Goal: Find specific page/section: Find specific page/section

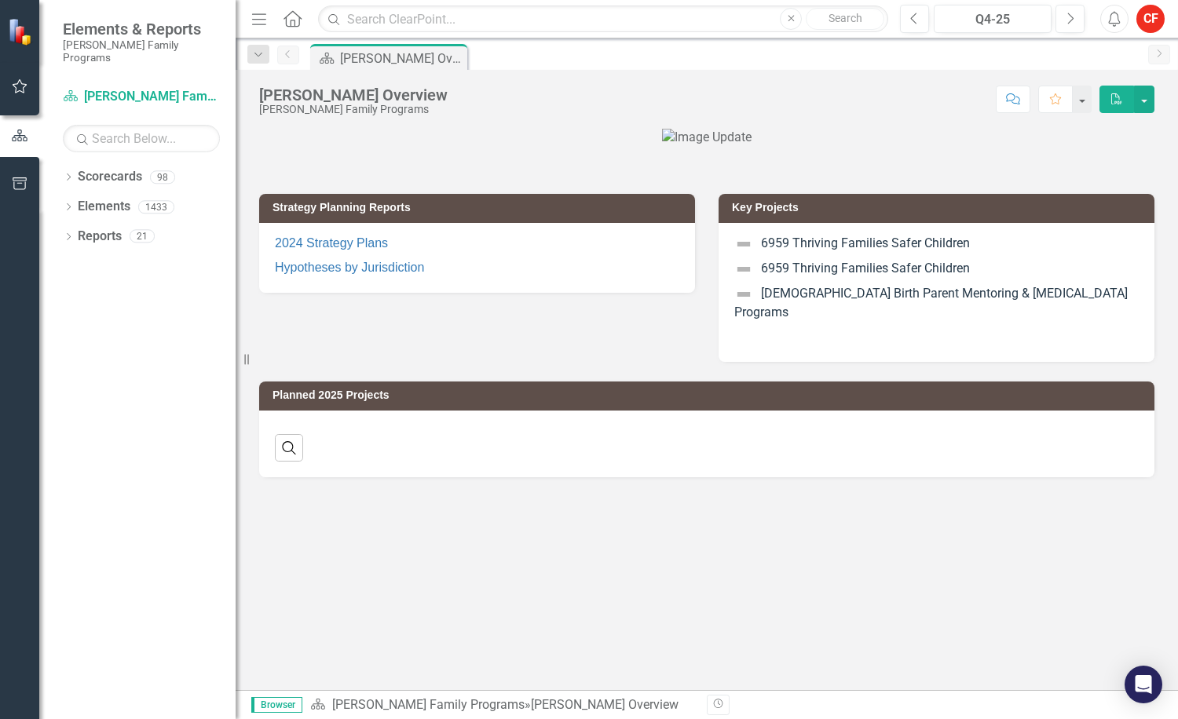
click at [536, 550] on div "Strategy Planning Reports 2024 Strategy Plans Hypotheses by Jurisdiction Key Pr…" at bounding box center [707, 410] width 942 height 562
click at [65, 174] on icon "Dropdown" at bounding box center [68, 178] width 11 height 9
click at [83, 200] on div "Dropdown" at bounding box center [79, 206] width 16 height 13
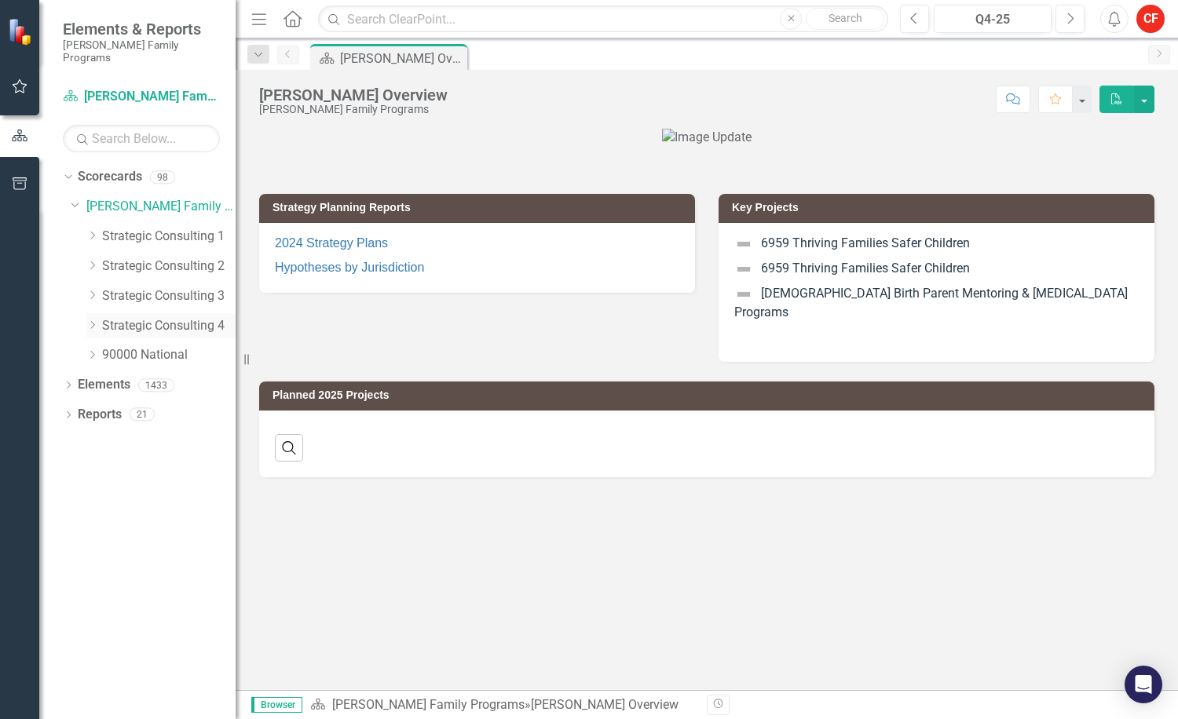
click at [90, 319] on div "Dropdown" at bounding box center [92, 325] width 12 height 13
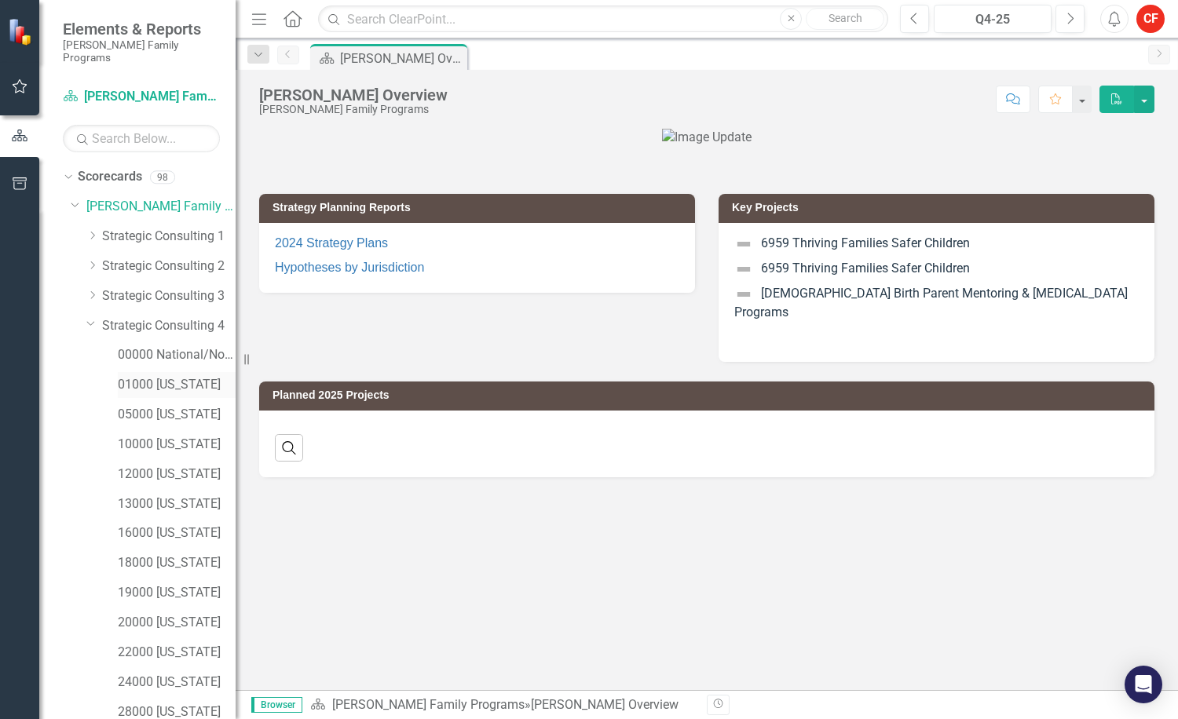
click at [137, 372] on div "01000 [US_STATE]" at bounding box center [177, 385] width 118 height 26
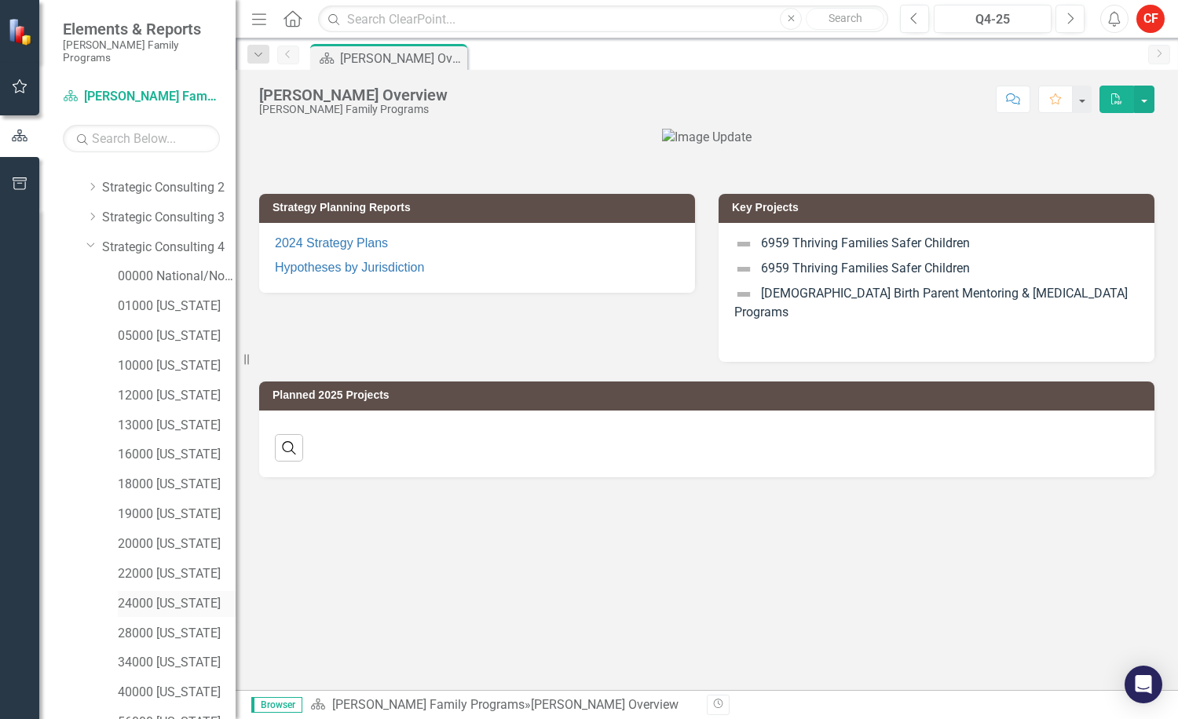
scroll to position [157, 0]
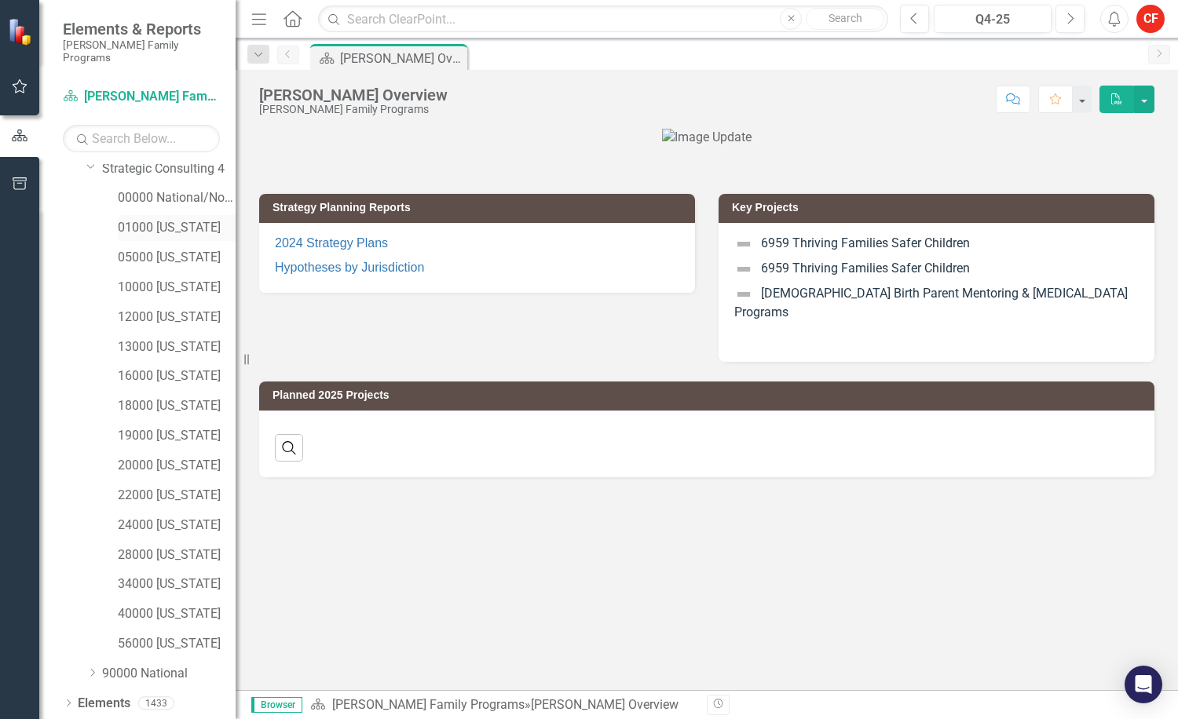
click at [194, 219] on link "01000 [US_STATE]" at bounding box center [177, 228] width 118 height 18
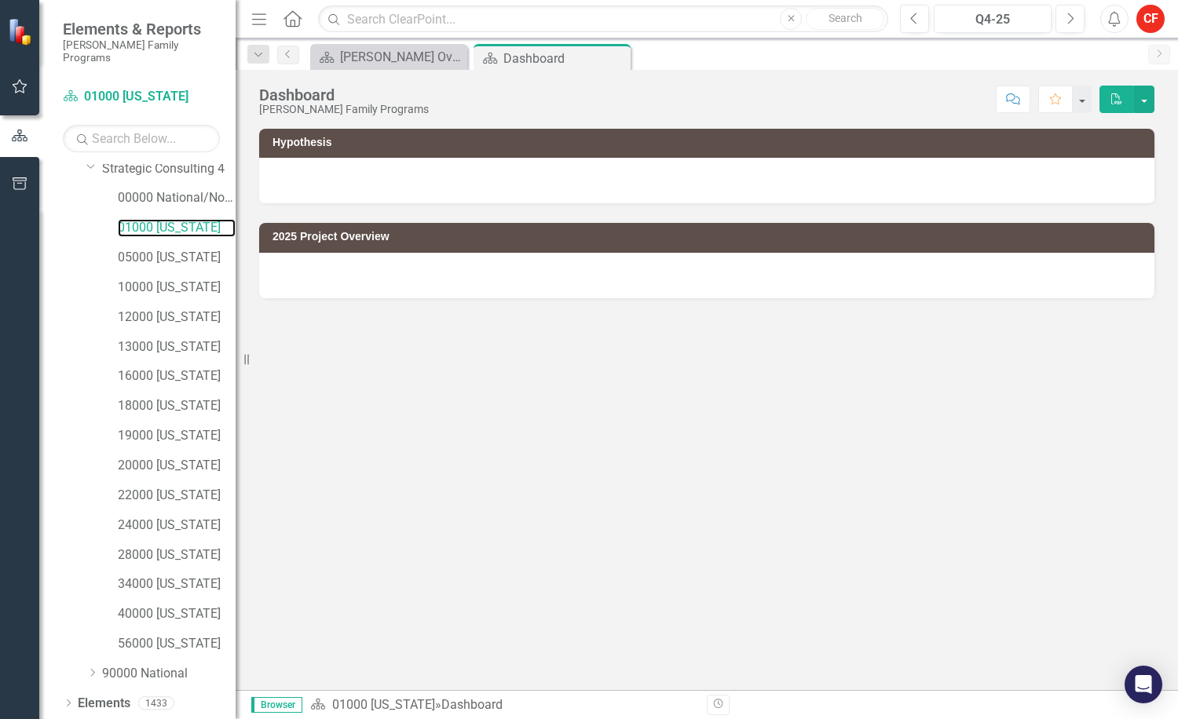
scroll to position [175, 0]
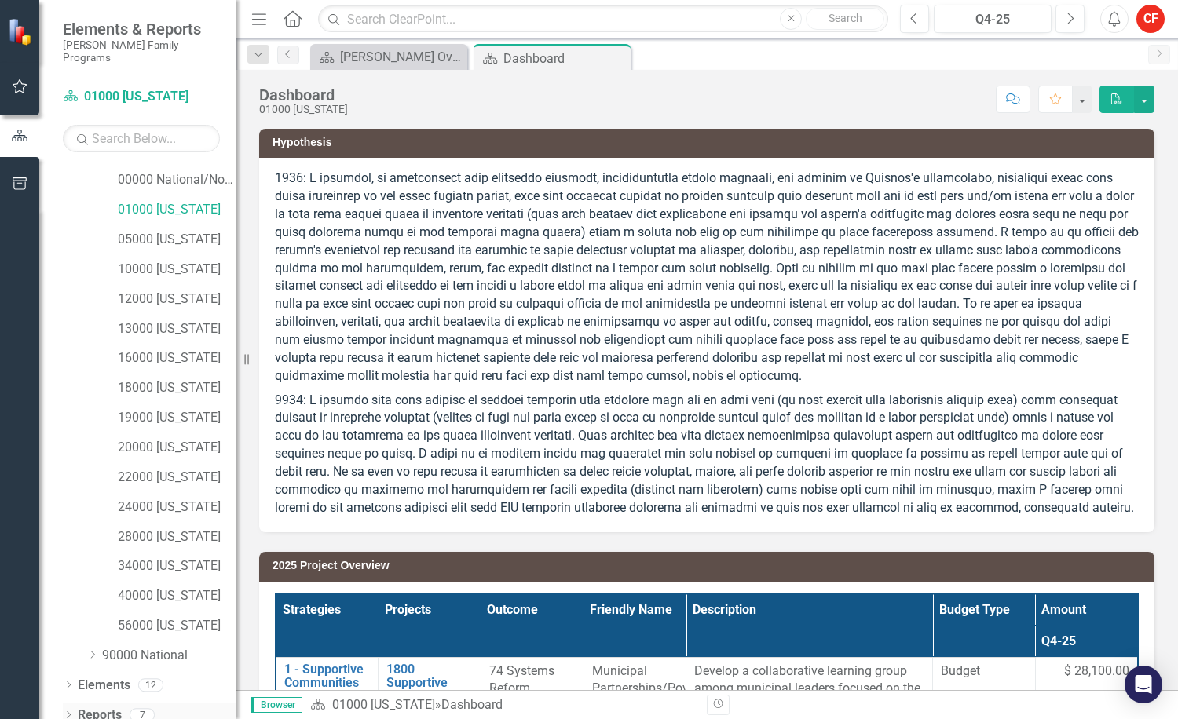
click at [66, 712] on icon "Dropdown" at bounding box center [68, 716] width 11 height 9
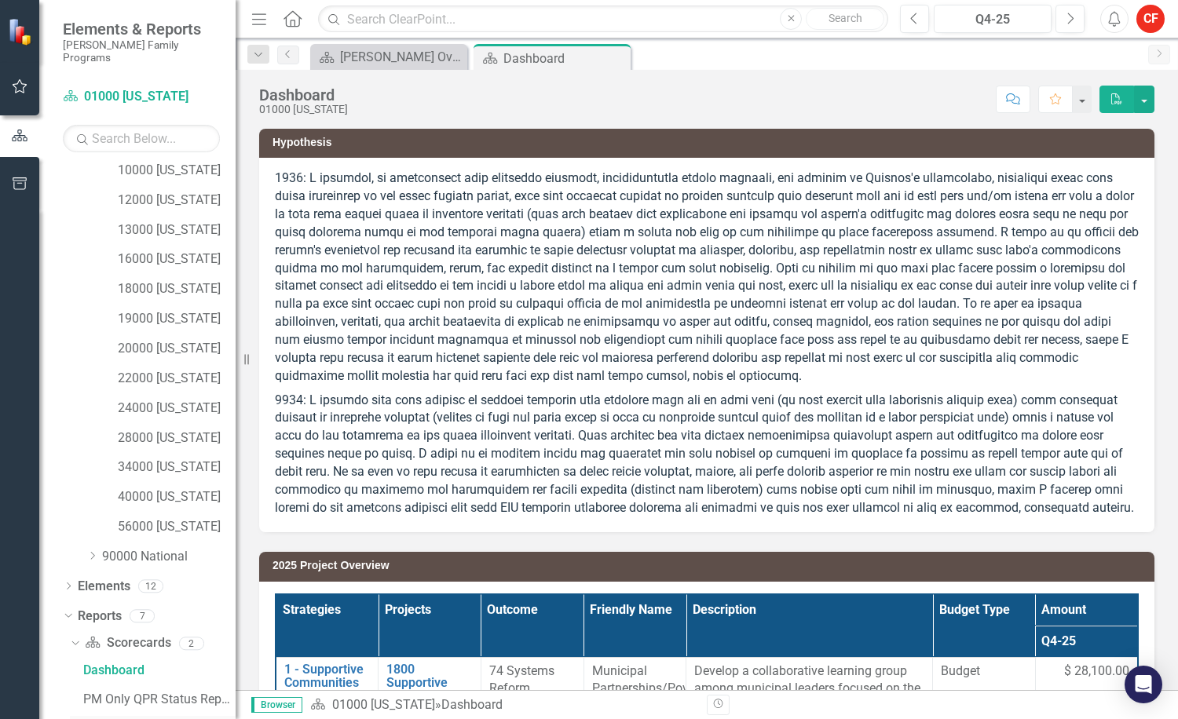
scroll to position [371, 0]
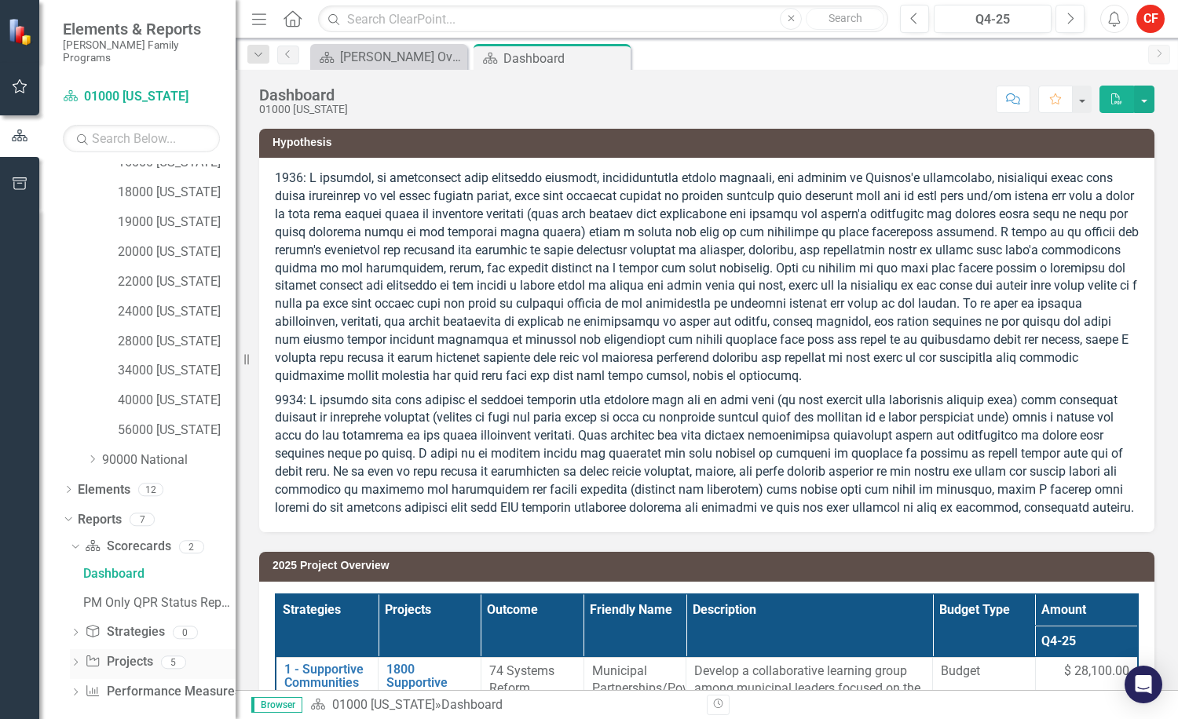
click at [85, 655] on icon "Project" at bounding box center [93, 661] width 16 height 13
click at [79, 660] on icon "Dropdown" at bounding box center [75, 664] width 11 height 9
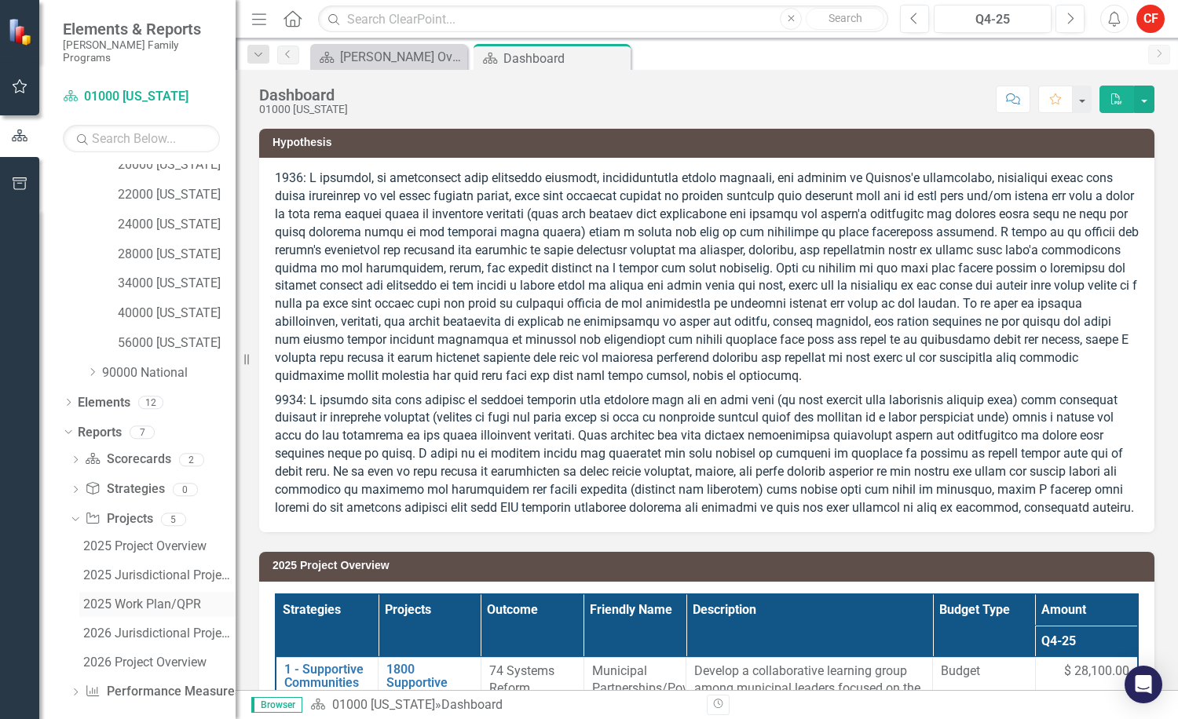
click at [95, 601] on link "2025 Work Plan/QPR" at bounding box center [157, 604] width 156 height 25
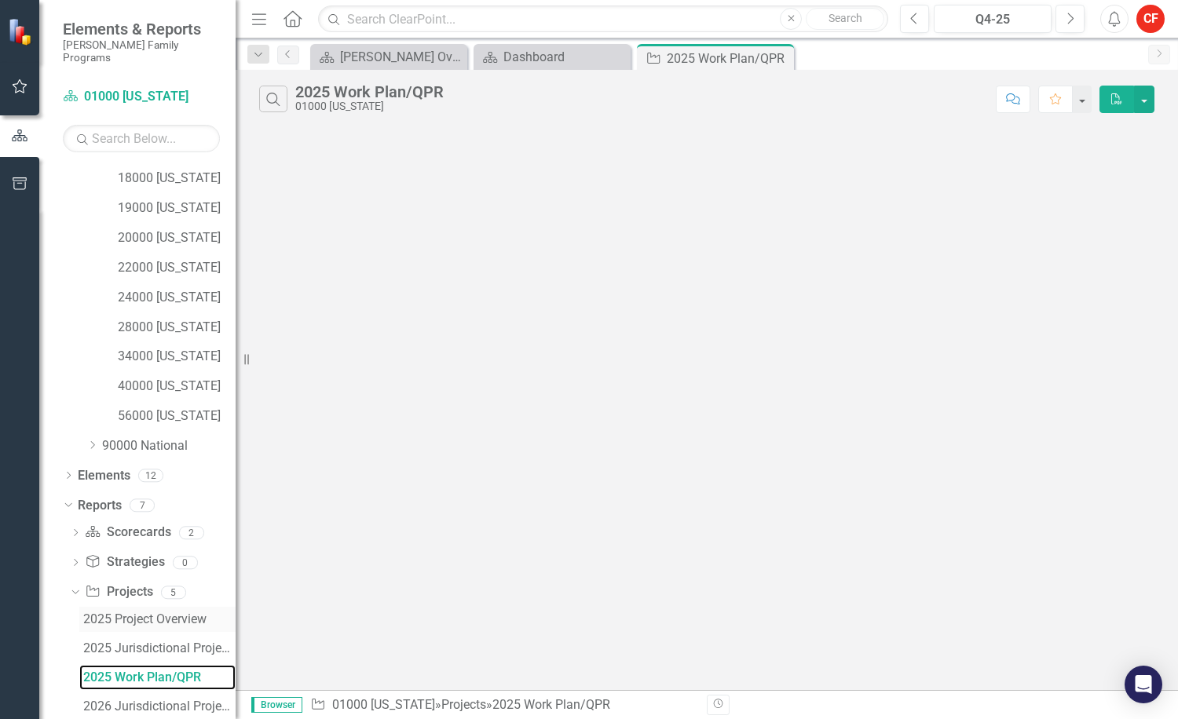
scroll to position [343, 0]
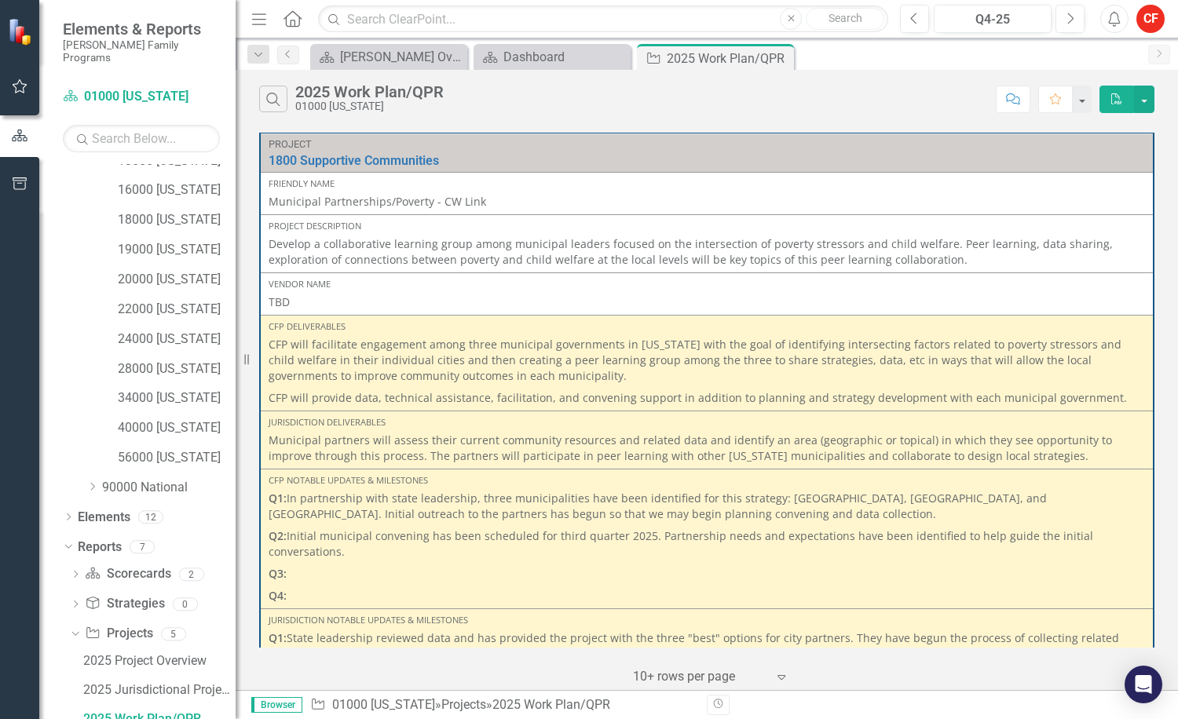
drag, startPoint x: 626, startPoint y: 327, endPoint x: 605, endPoint y: 320, distance: 21.6
click at [624, 327] on div "CFP Deliverables" at bounding box center [707, 326] width 876 height 13
